Goal: Find specific page/section: Find specific page/section

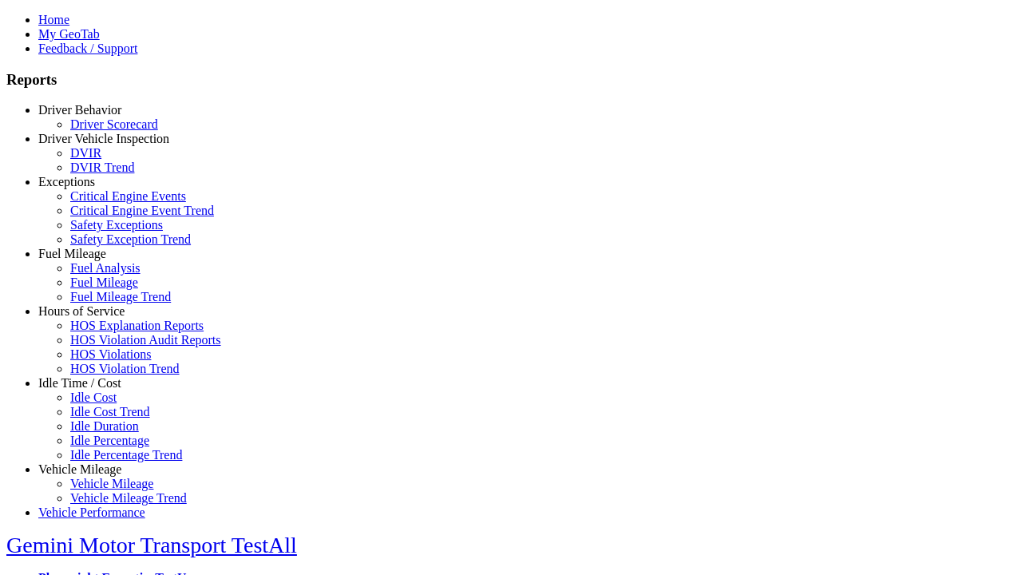
click at [92, 188] on link "Exceptions" at bounding box center [66, 182] width 57 height 14
click at [104, 217] on link "Critical Engine Event Trend" at bounding box center [142, 211] width 144 height 14
type input "*********"
